Goal: Task Accomplishment & Management: Manage account settings

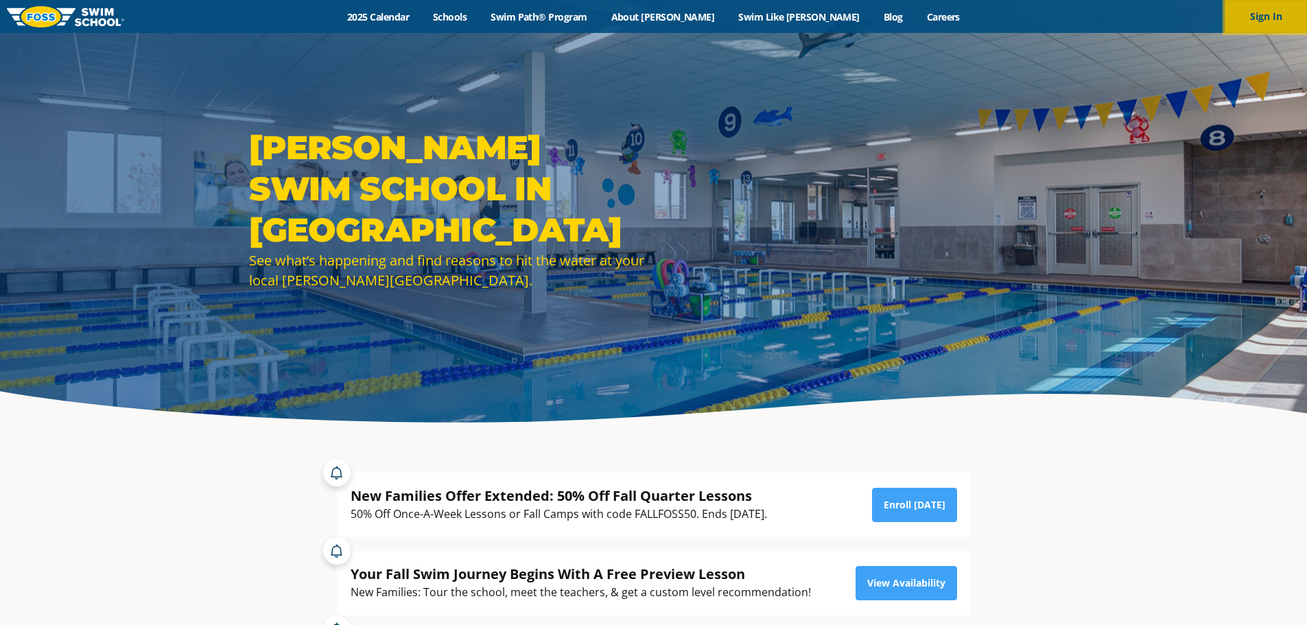
click at [1257, 15] on button "Sign In" at bounding box center [1265, 16] width 82 height 33
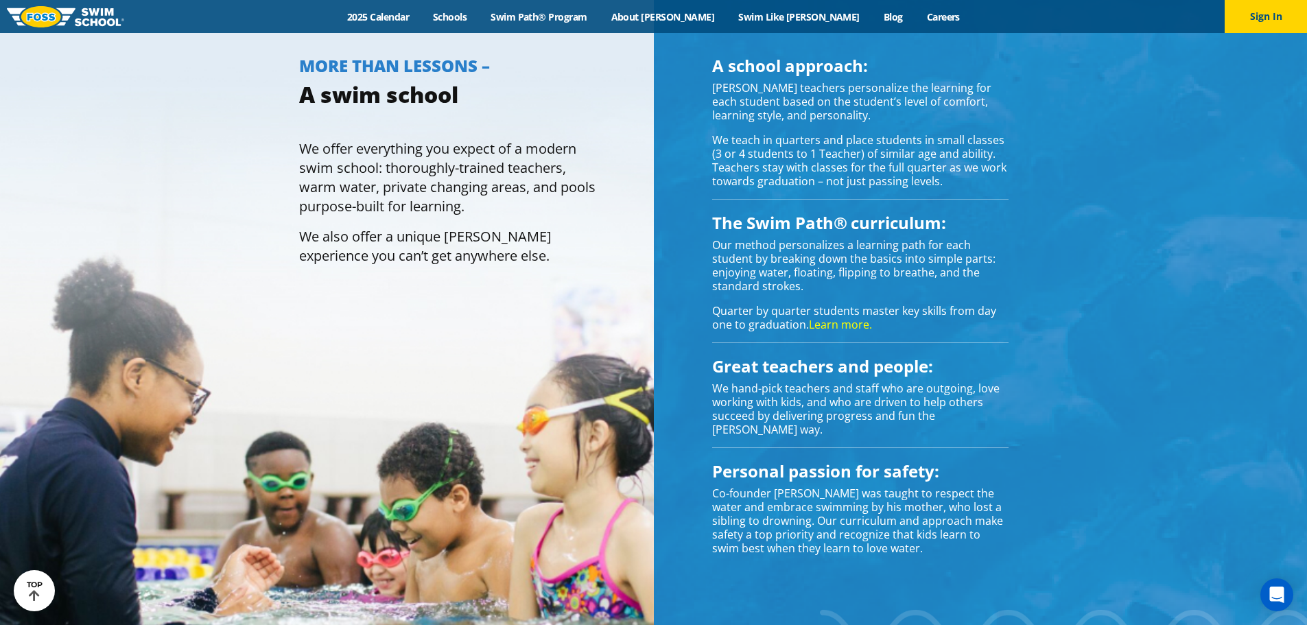
scroll to position [1166, 0]
click at [1263, 25] on button "Sign In" at bounding box center [1265, 16] width 82 height 33
